Goal: Find specific page/section: Find specific page/section

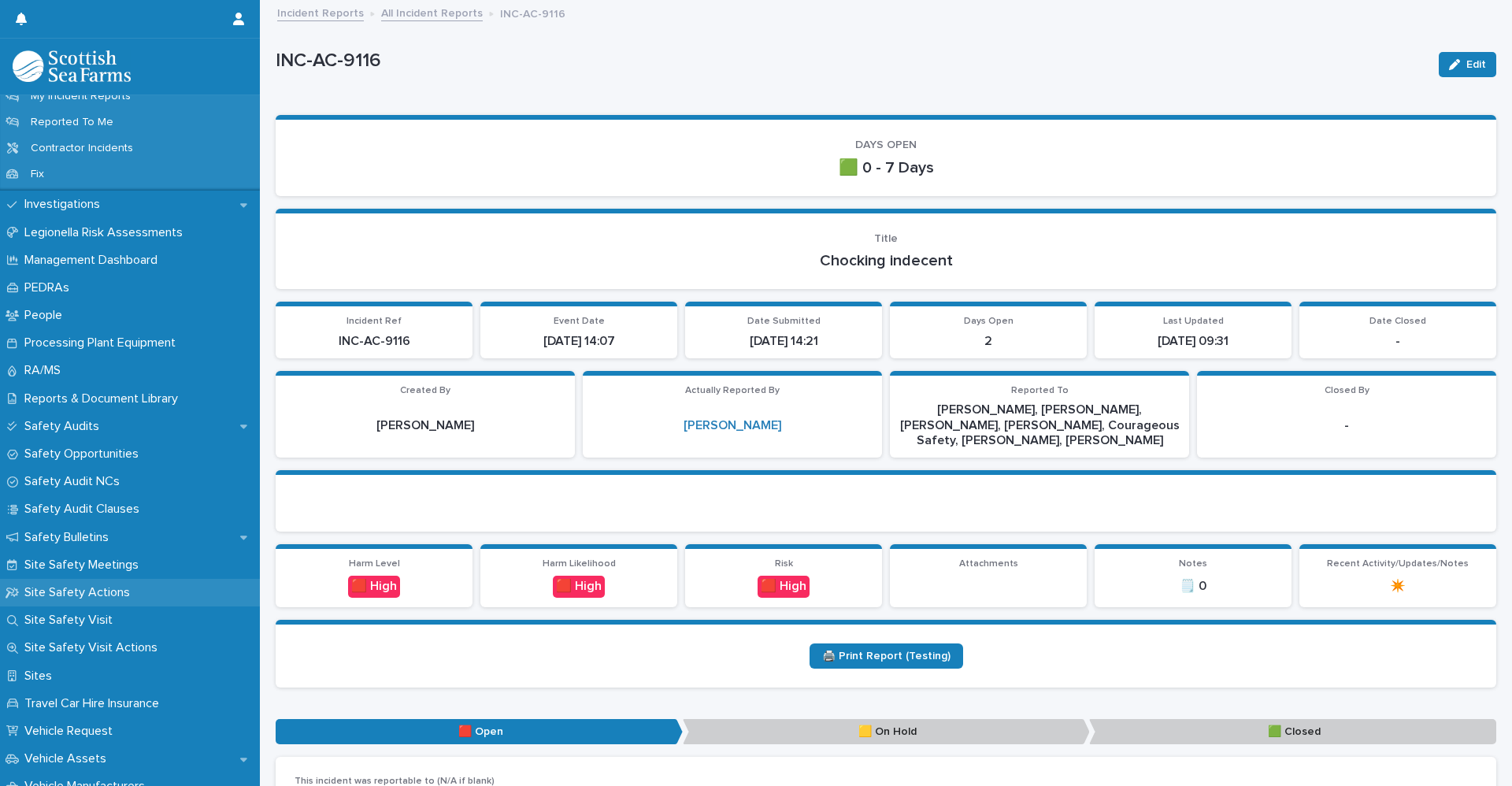
scroll to position [866, 0]
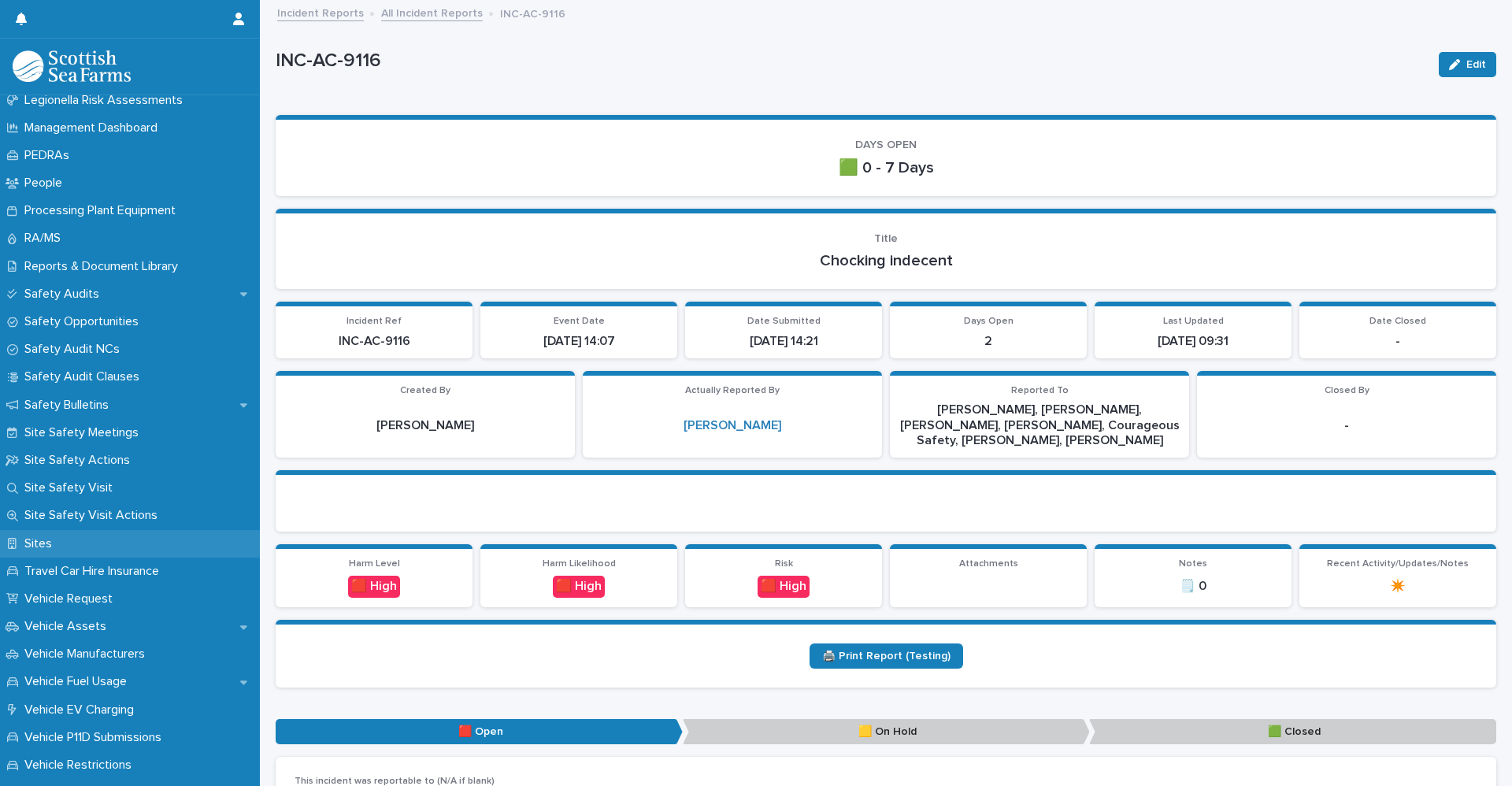
click at [45, 551] on p "Sites" at bounding box center [41, 544] width 46 height 15
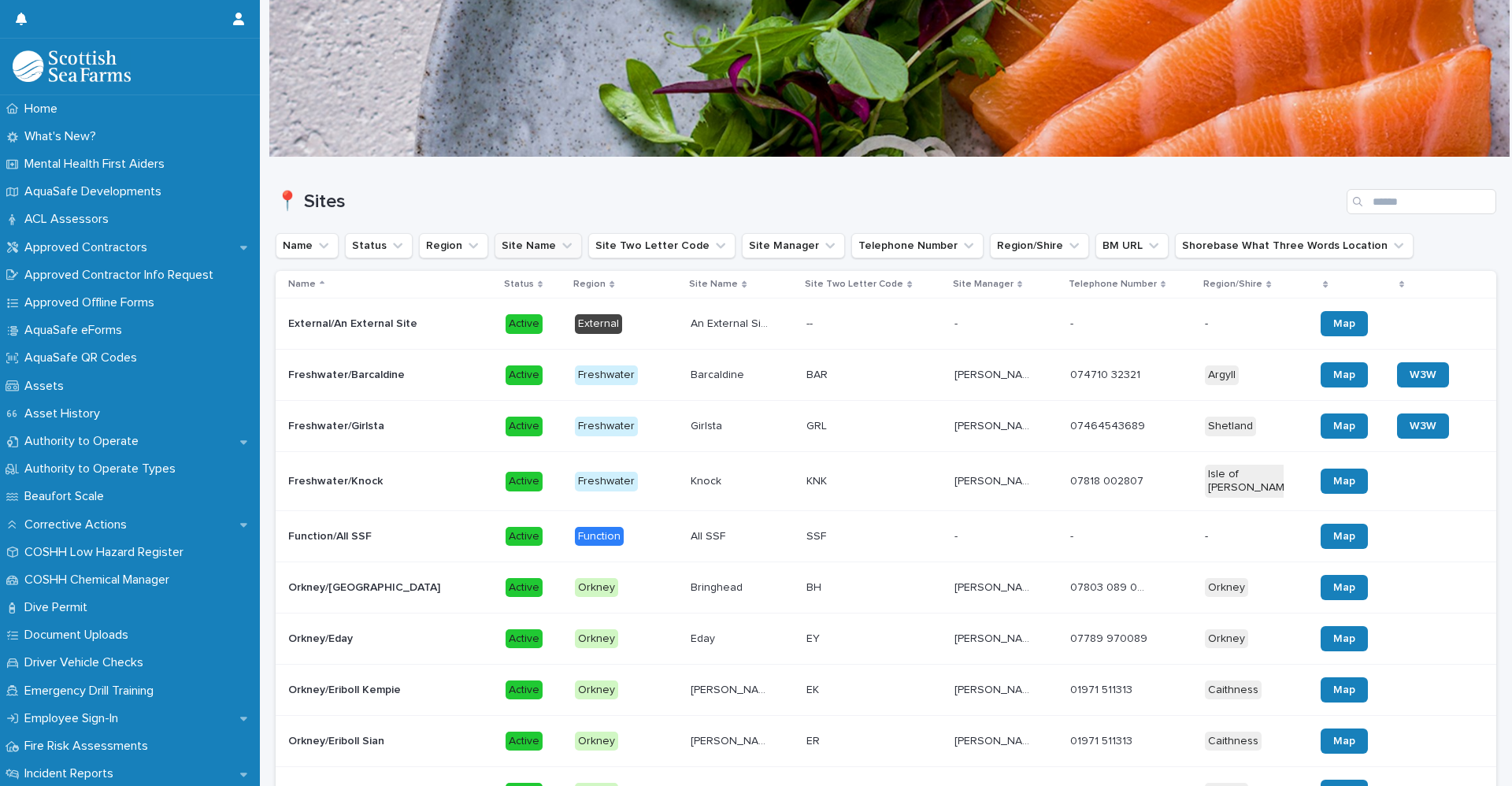
click at [559, 250] on icon "Site Name" at bounding box center [567, 246] width 15 height 15
click at [547, 311] on input at bounding box center [595, 316] width 200 height 26
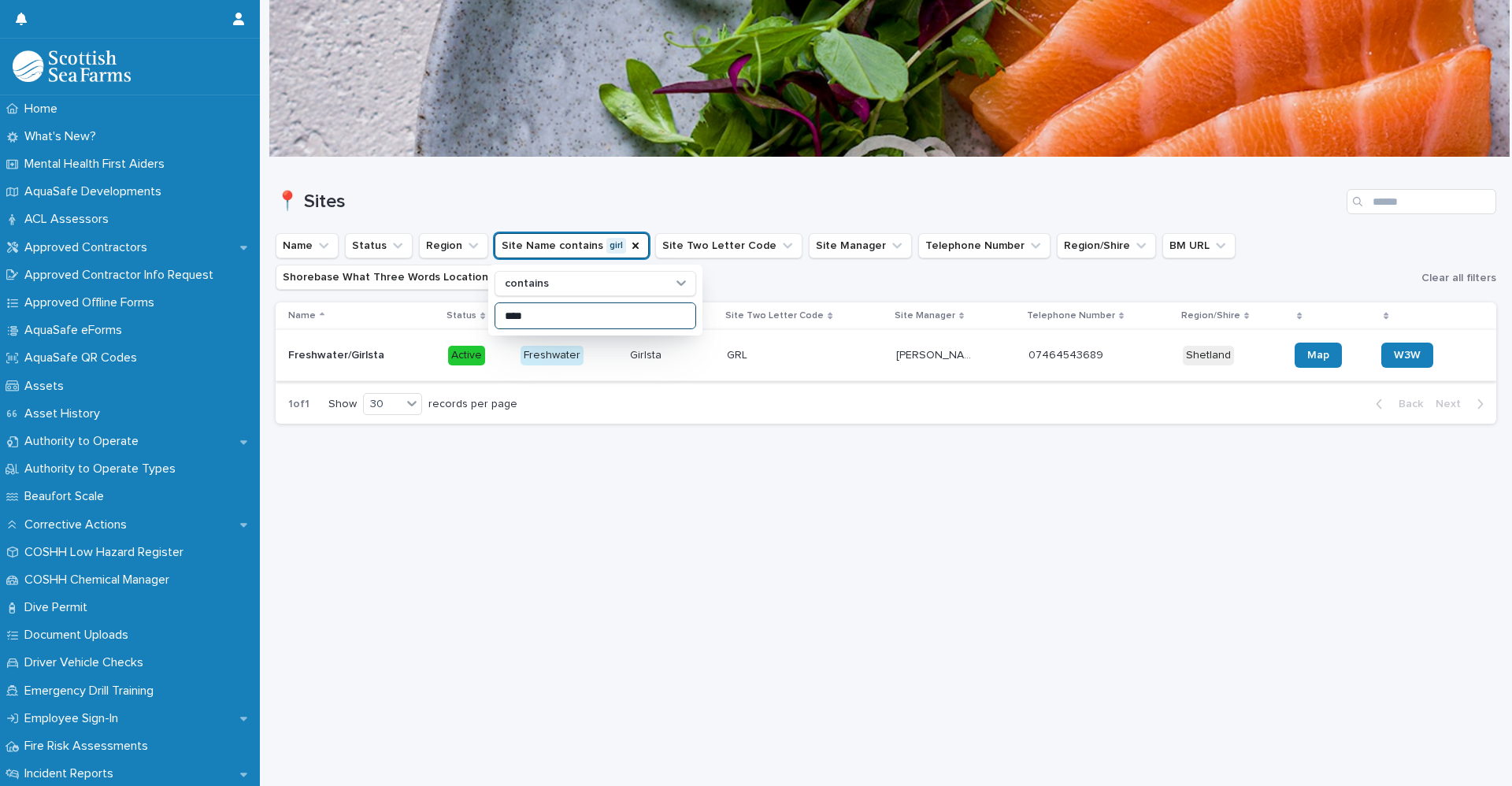
type input "****"
click at [376, 366] on div "Freshwater/Girlsta Freshwater/Girlsta" at bounding box center [362, 355] width 148 height 26
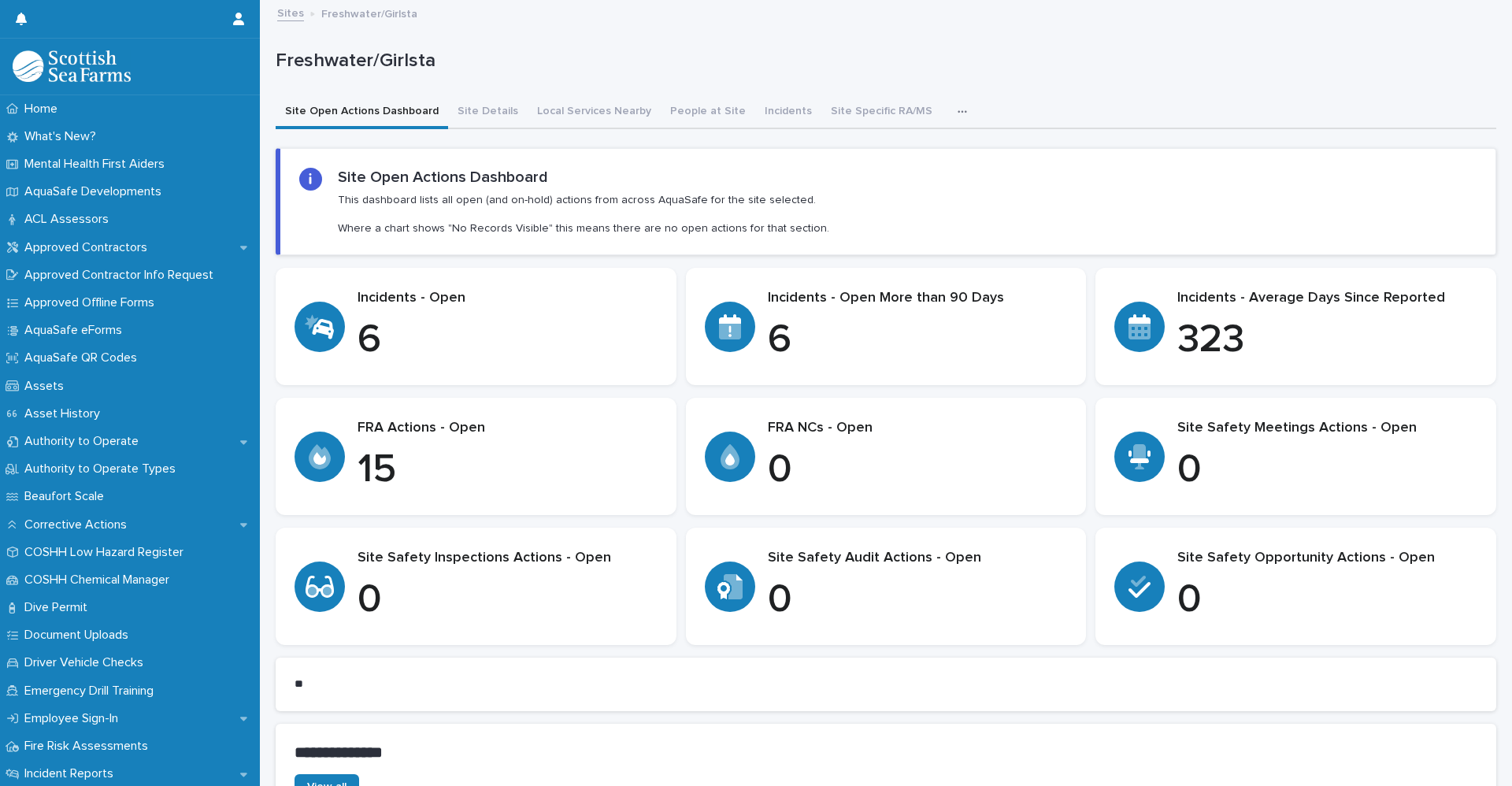
click at [958, 115] on icon "button" at bounding box center [962, 112] width 9 height 11
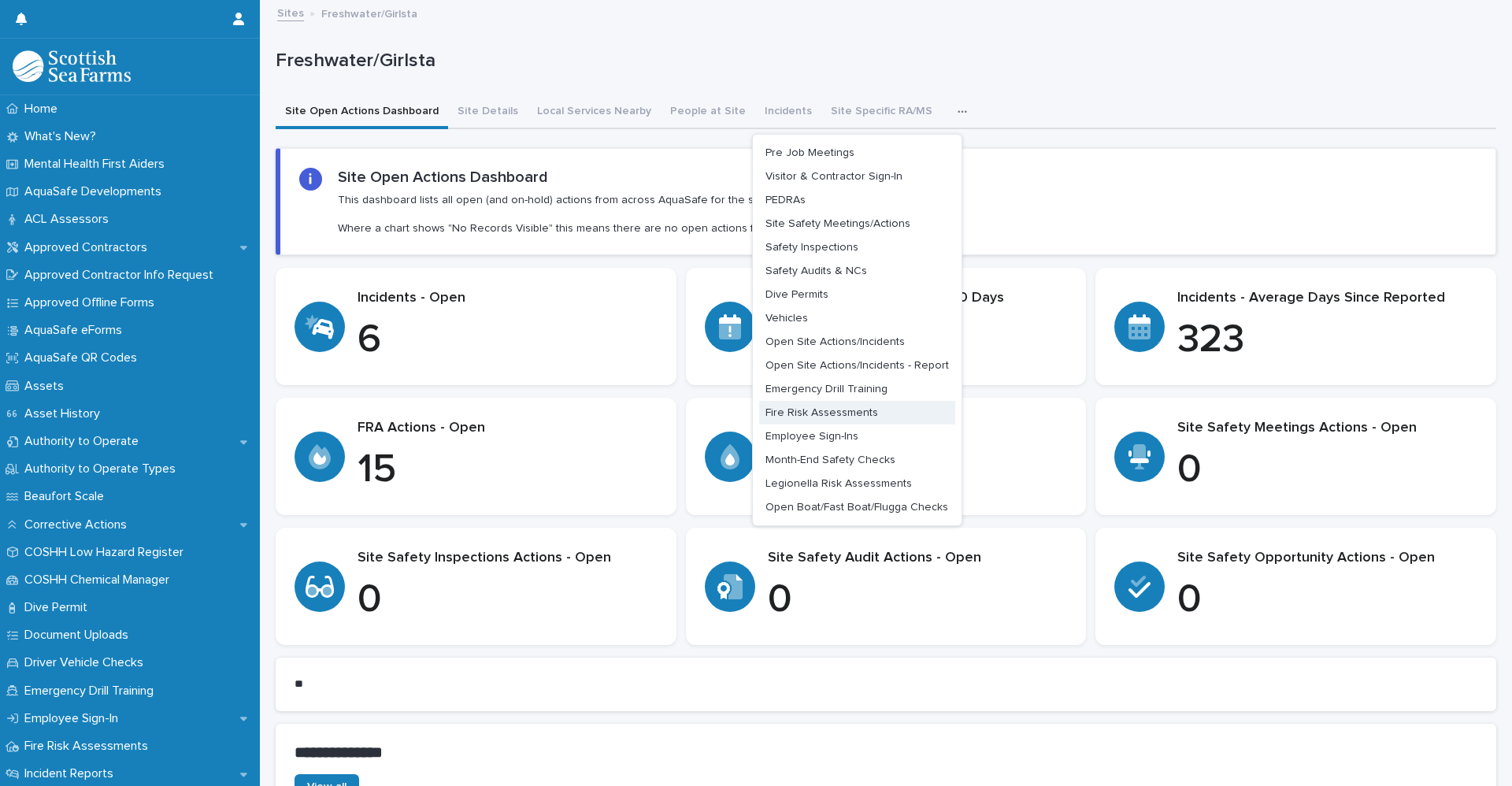
click at [802, 418] on button "Fire Risk Assessments" at bounding box center [857, 413] width 196 height 24
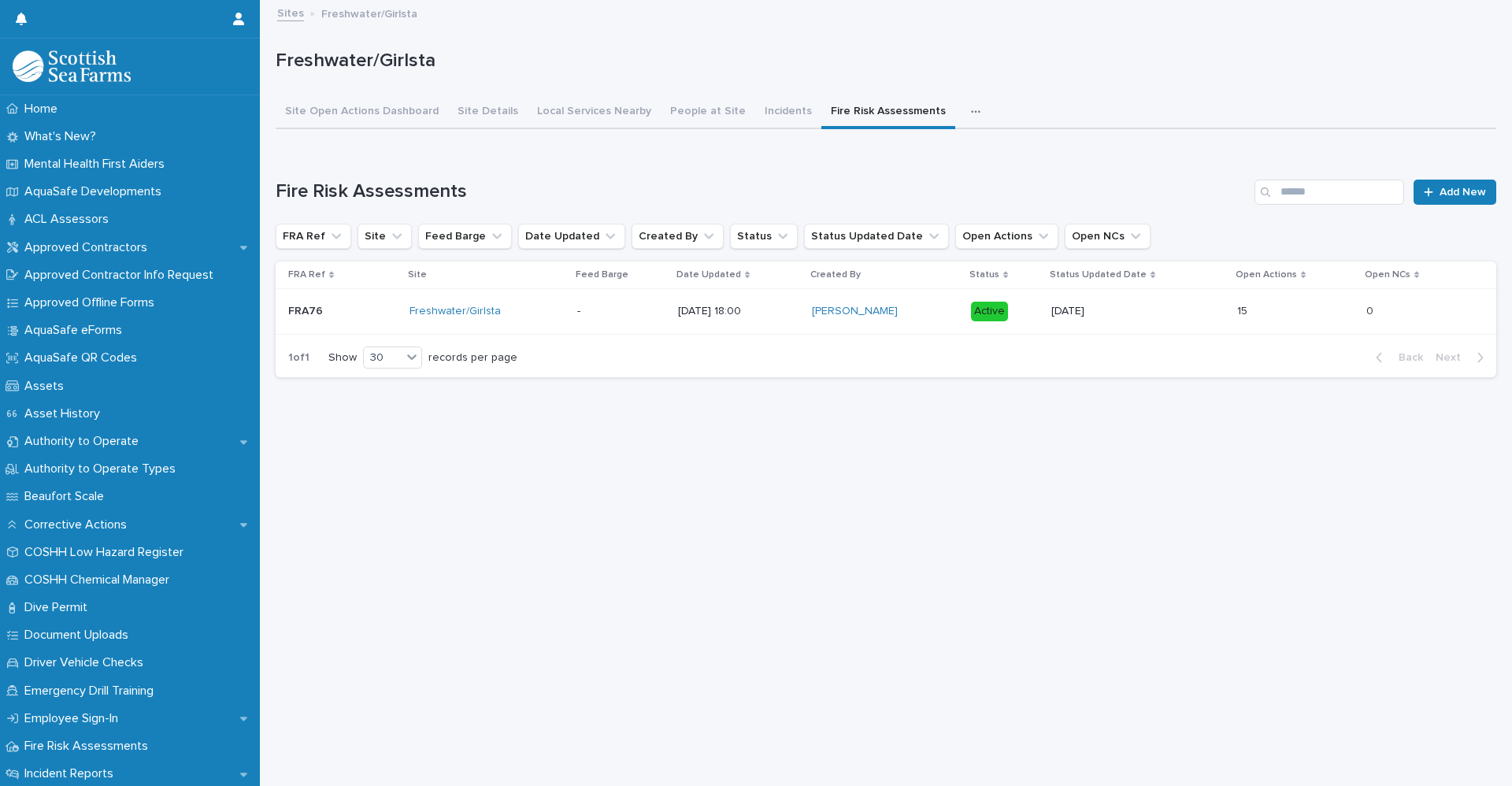
click at [338, 315] on p at bounding box center [342, 311] width 108 height 14
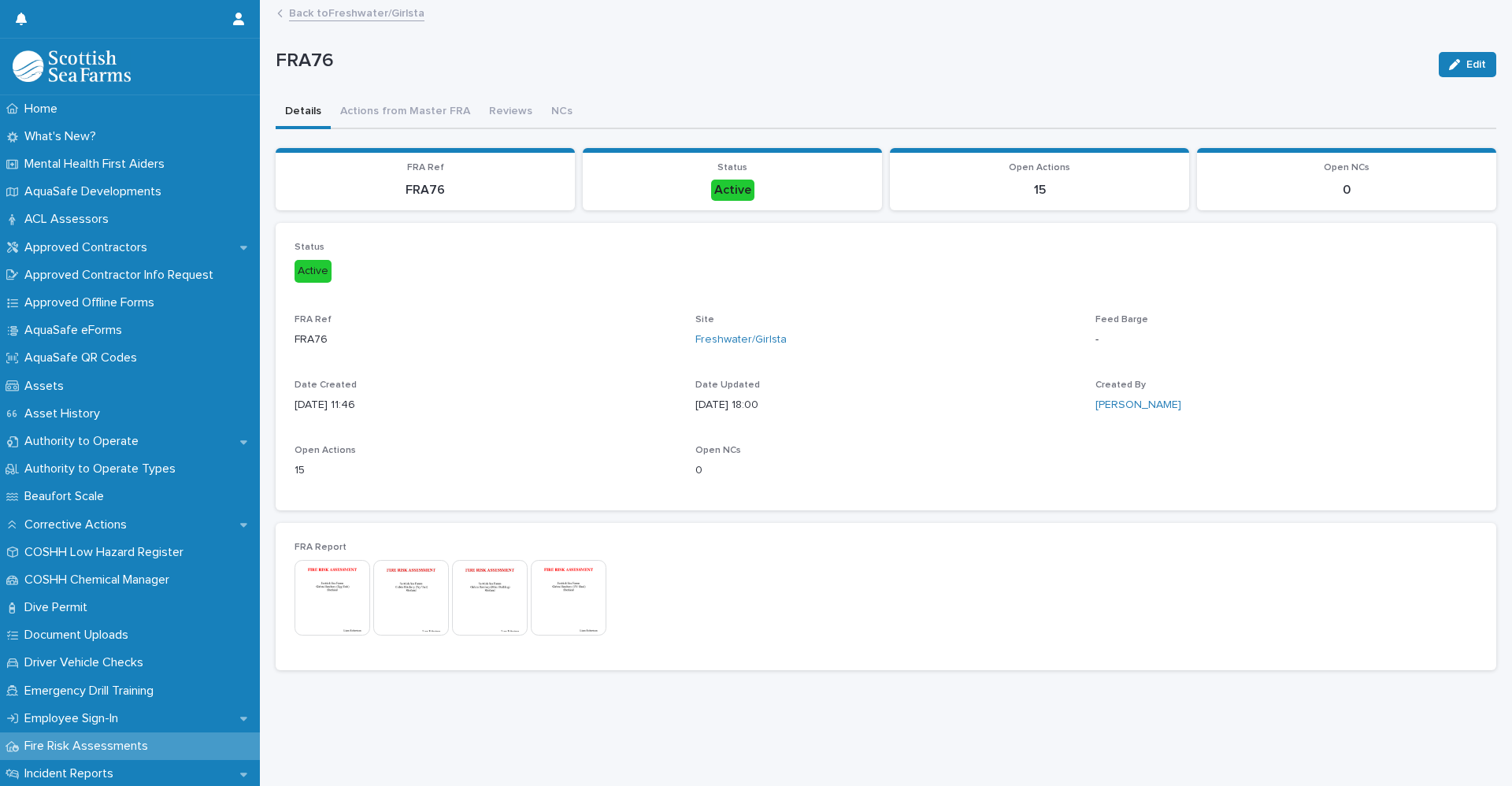
click at [345, 606] on img at bounding box center [332, 598] width 76 height 76
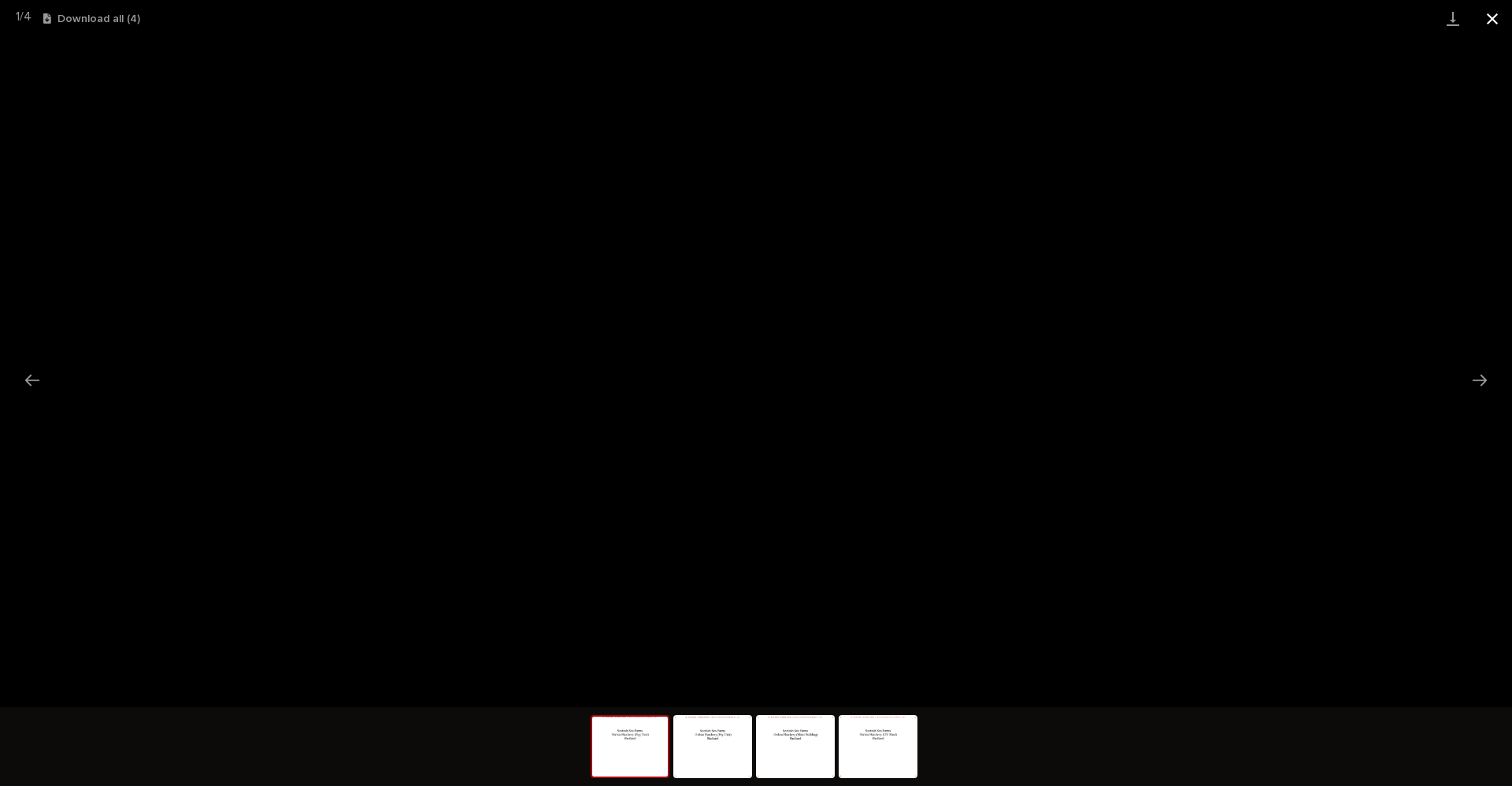
click at [1494, 14] on button "Close gallery" at bounding box center [1492, 18] width 39 height 37
